Goal: Information Seeking & Learning: Find specific fact

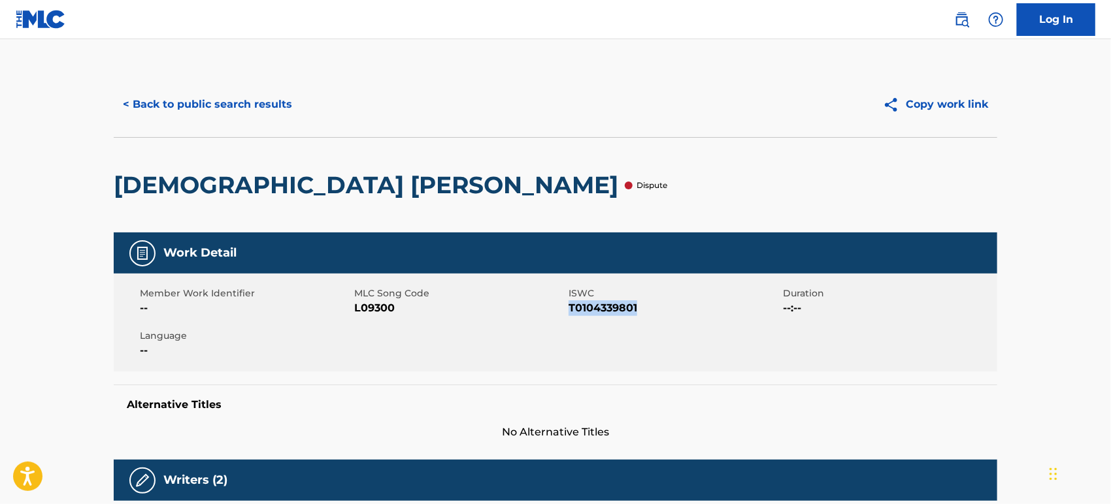
click at [141, 101] on button "< Back to public search results" at bounding box center [208, 104] width 188 height 33
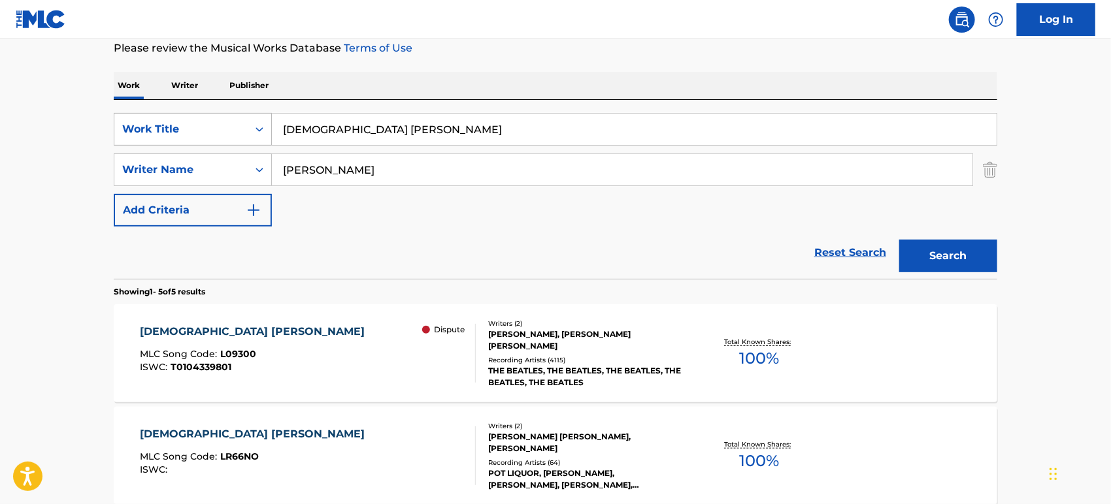
drag, startPoint x: 382, startPoint y: 136, endPoint x: 224, endPoint y: 129, distance: 158.3
click at [224, 129] on div "SearchWithCriteriaaf5ce2c7-3226-46b3-84cd-3beac69abd8d Work Title [DEMOGRAPHIC_…" at bounding box center [556, 129] width 884 height 33
paste input "GETTING BETTER"
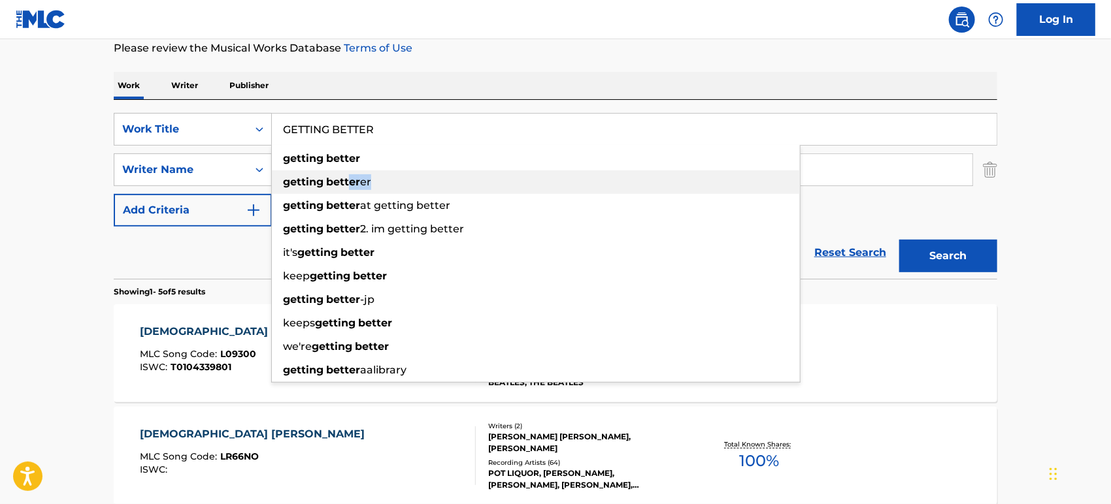
click at [348, 174] on div "getting better er" at bounding box center [536, 183] width 528 height 24
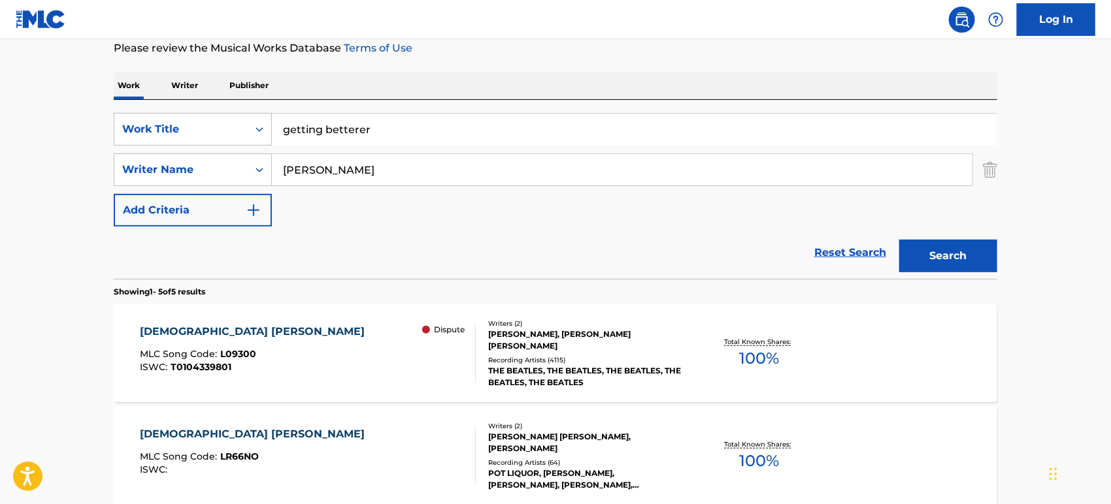
click at [348, 174] on input "[PERSON_NAME]" at bounding box center [622, 169] width 701 height 31
drag, startPoint x: 409, startPoint y: 130, endPoint x: 246, endPoint y: 129, distance: 163.4
click at [243, 130] on div "SearchWithCriteriaaf5ce2c7-3226-46b3-84cd-3beac69abd8d Work Title getting bette…" at bounding box center [556, 129] width 884 height 33
paste input "GETTING BETTER"
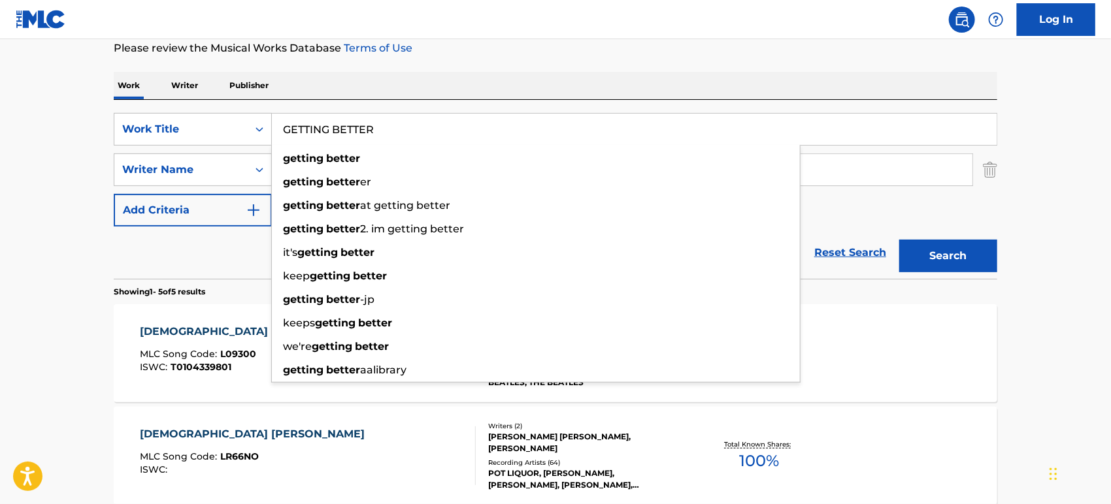
type input "GETTING BETTER"
click at [908, 220] on div "SearchWithCriteriaaf5ce2c7-3226-46b3-84cd-3beac69abd8d Work Title GETTING BETTE…" at bounding box center [556, 170] width 884 height 114
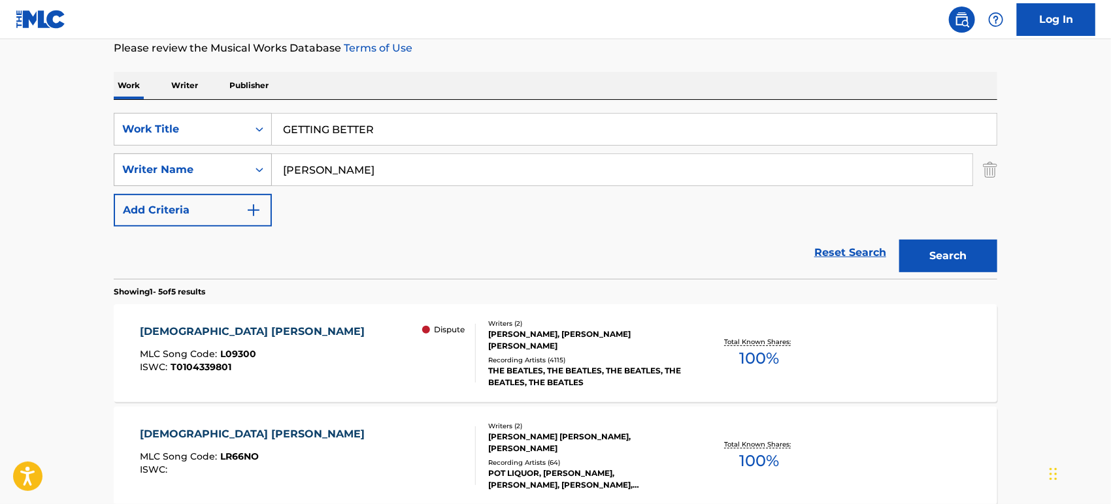
drag, startPoint x: 376, startPoint y: 165, endPoint x: 240, endPoint y: 161, distance: 135.3
click at [235, 161] on div "SearchWithCriteria2c6fec39-2fdd-40ae-aaf7-22e804b67850 Writer Name [PERSON_NAME]" at bounding box center [556, 170] width 884 height 33
paste input "[PERSON_NAME]"
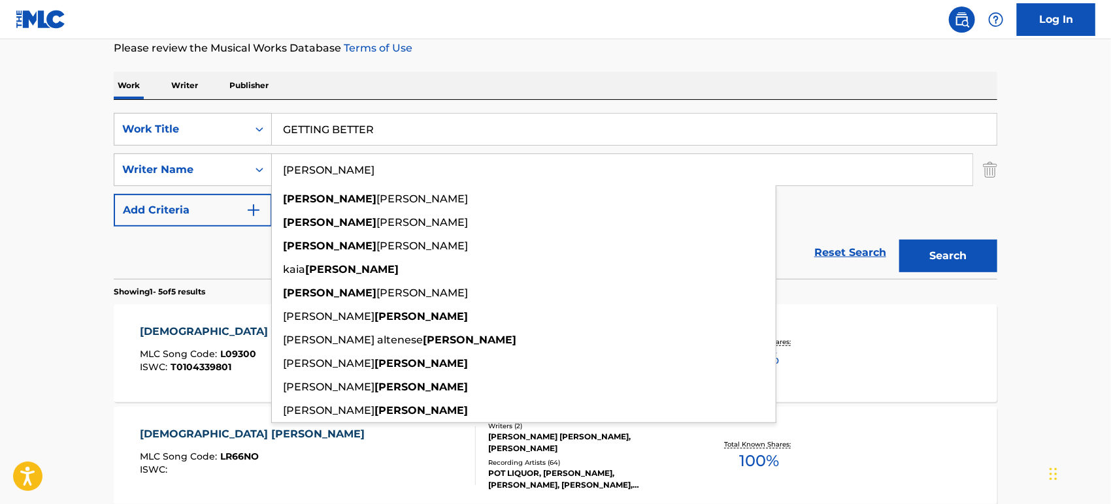
type input "[PERSON_NAME]"
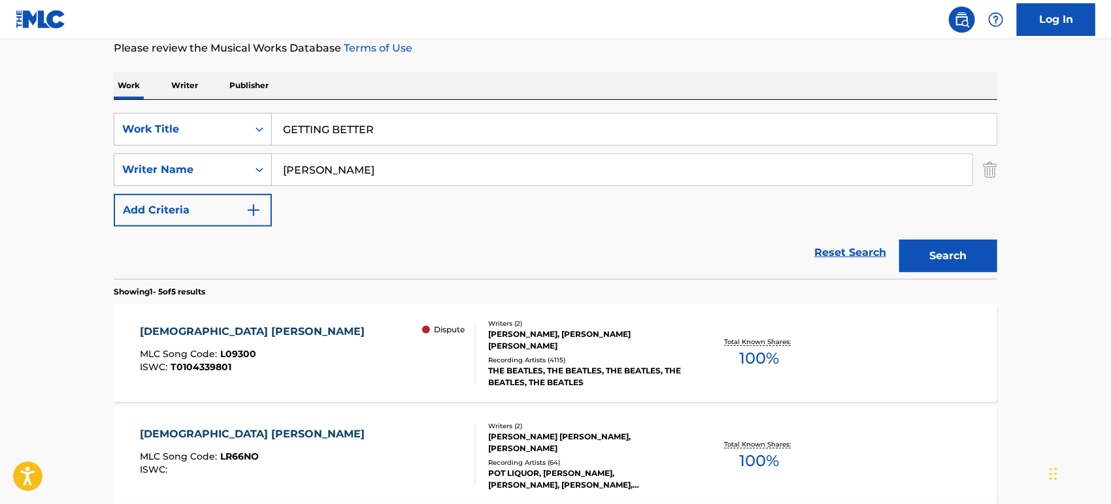
click at [950, 254] on button "Search" at bounding box center [948, 256] width 98 height 33
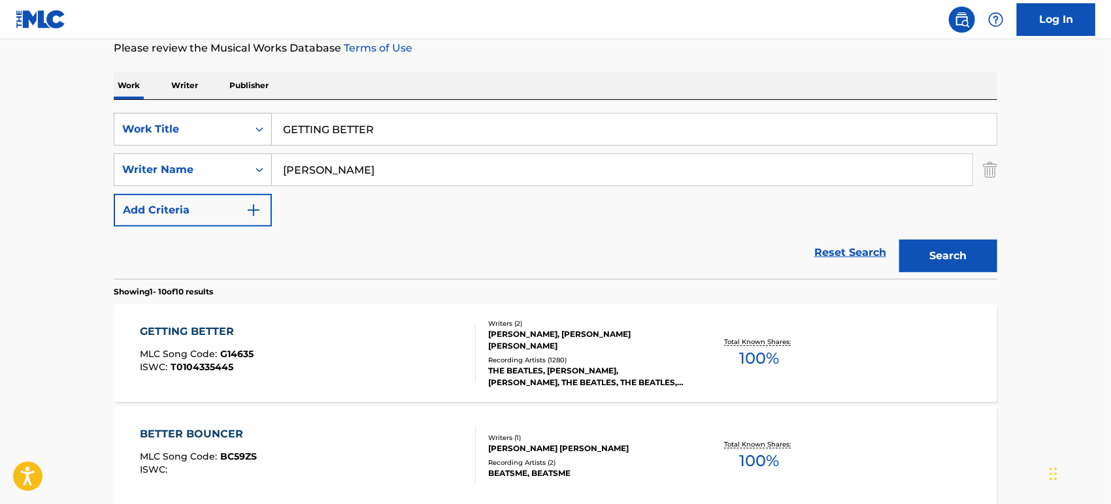
click at [521, 355] on div "Recording Artists ( 1280 )" at bounding box center [586, 360] width 197 height 10
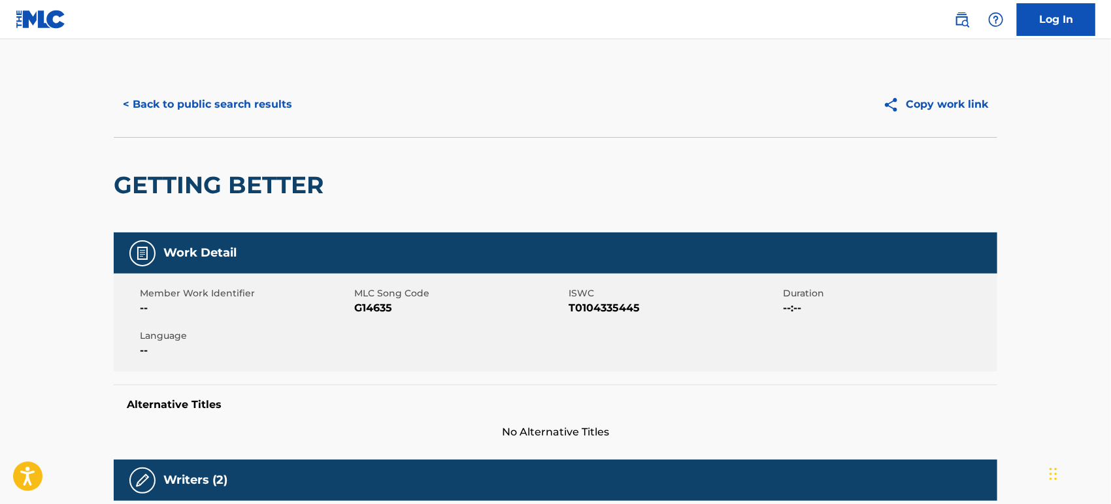
click at [623, 311] on span "T0104335445" at bounding box center [674, 309] width 211 height 16
copy span "T0104335445"
